Goal: Transaction & Acquisition: Book appointment/travel/reservation

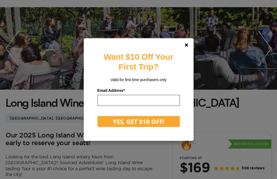
click at [117, 101] on input "email" at bounding box center [139, 100] width 82 height 11
type input "**********"
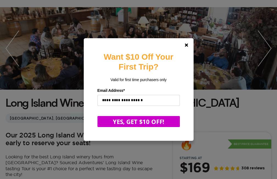
click at [147, 121] on button "YES, GET $10 OFF!" at bounding box center [139, 121] width 82 height 11
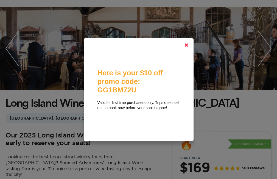
click at [188, 45] on polygon at bounding box center [186, 44] width 3 height 3
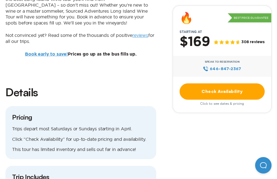
scroll to position [385, 0]
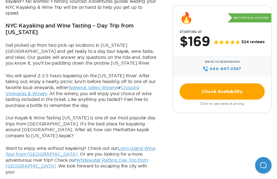
scroll to position [412, 0]
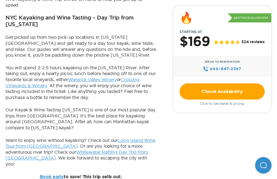
click at [117, 77] on link "Warwick Valley Winery" at bounding box center [92, 79] width 49 height 5
click at [51, 77] on link "Crossing Vineyards & Winery" at bounding box center [72, 82] width 134 height 11
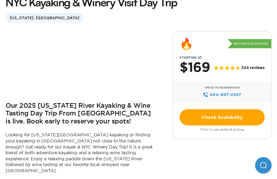
scroll to position [165, 0]
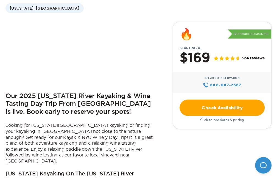
click at [210, 103] on link "Check Availability" at bounding box center [222, 108] width 85 height 16
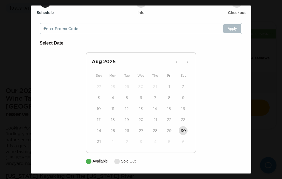
scroll to position [29, 0]
